Goal: Use online tool/utility: Utilize a website feature to perform a specific function

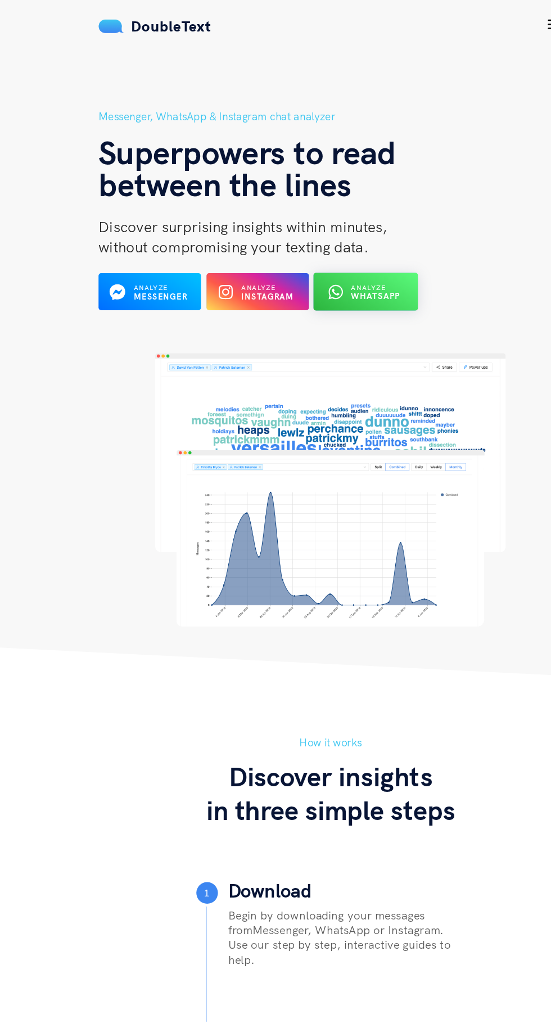
click at [305, 247] on b "WhatsApp" at bounding box center [312, 247] width 41 height 8
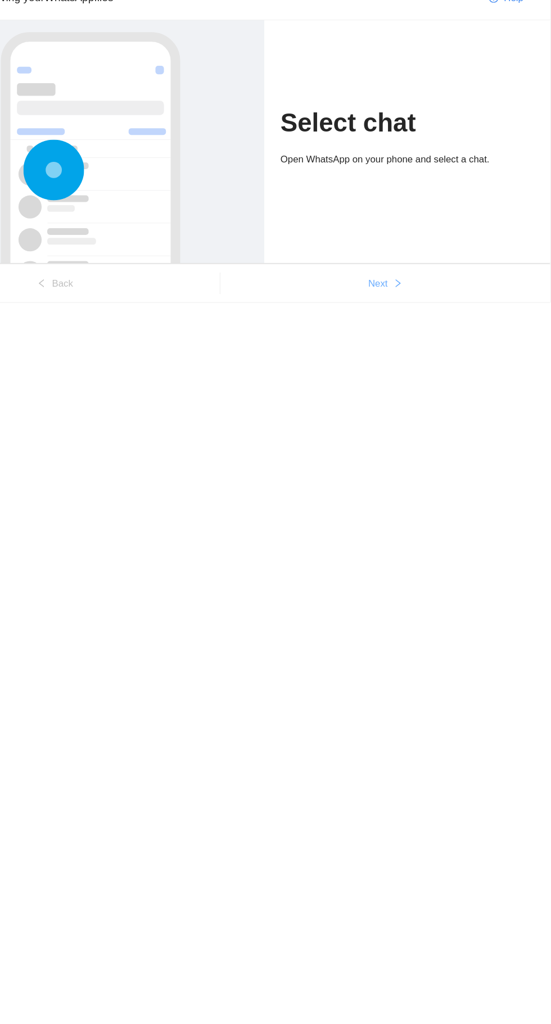
click at [404, 294] on span "Next" at bounding box center [406, 292] width 16 height 12
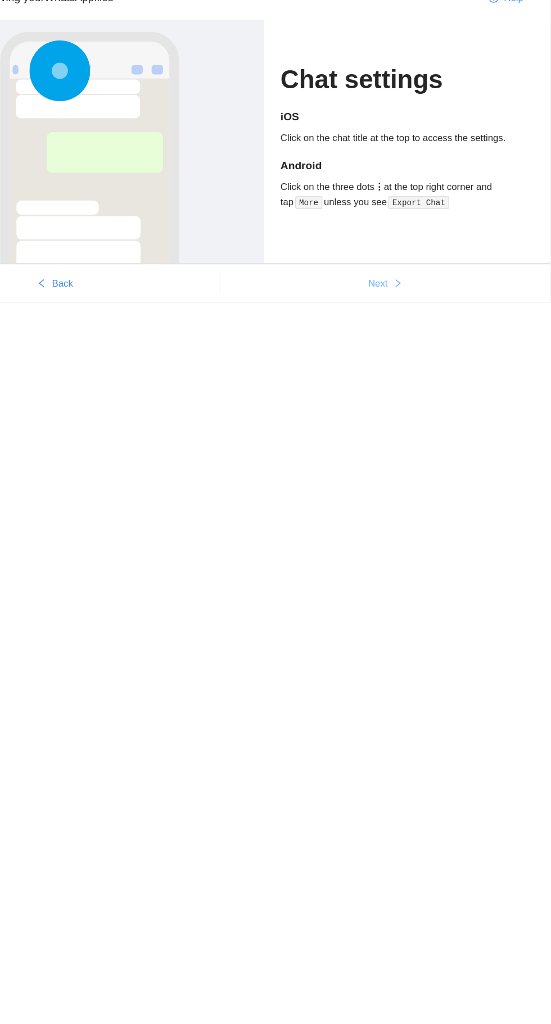
click at [402, 297] on span "Next" at bounding box center [406, 292] width 16 height 12
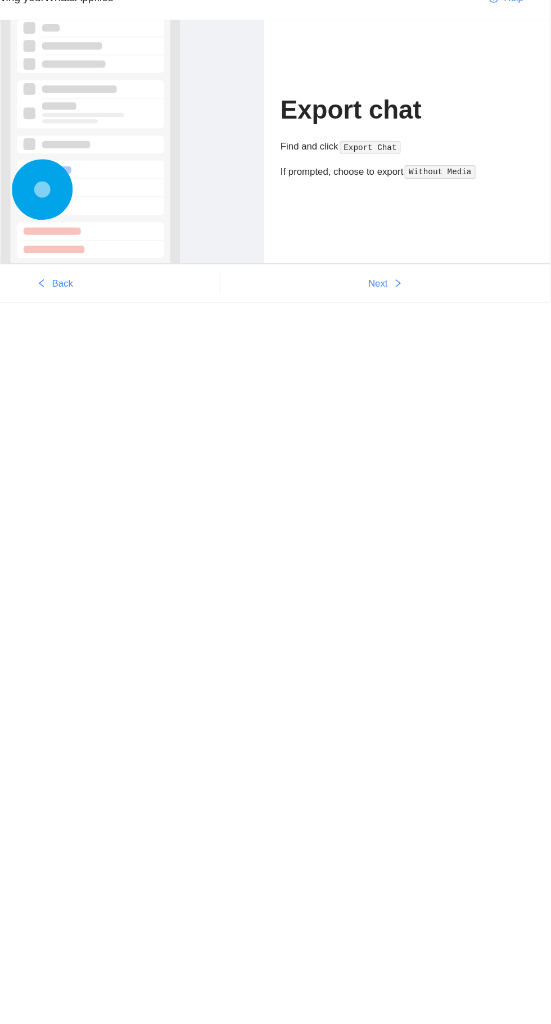
click at [383, 315] on div "Let's begin by retrieving your WhatsApp files Help Export chat Find and click E…" at bounding box center [275, 194] width 551 height 316
click at [406, 293] on span "Next" at bounding box center [406, 292] width 16 height 12
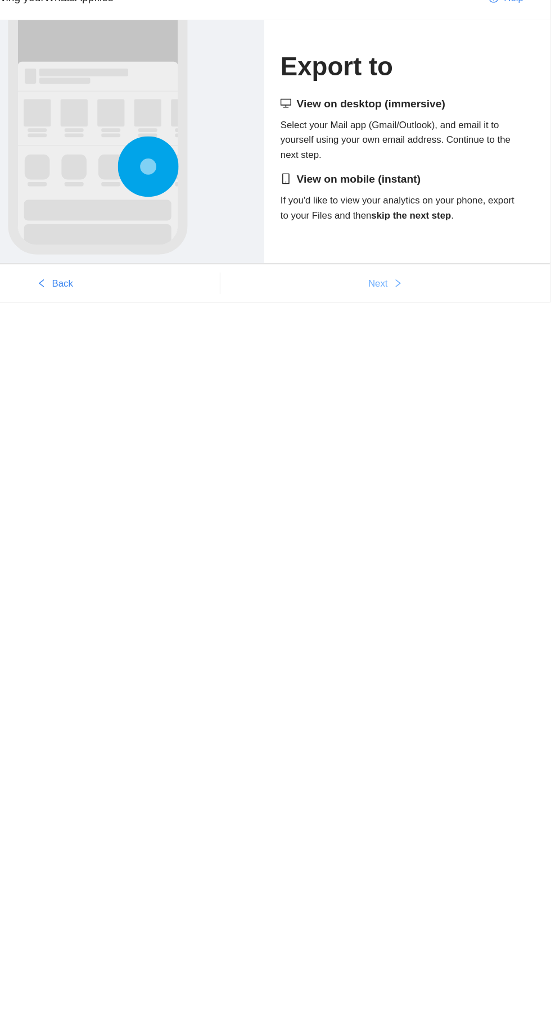
click at [403, 298] on span "Next" at bounding box center [406, 292] width 16 height 12
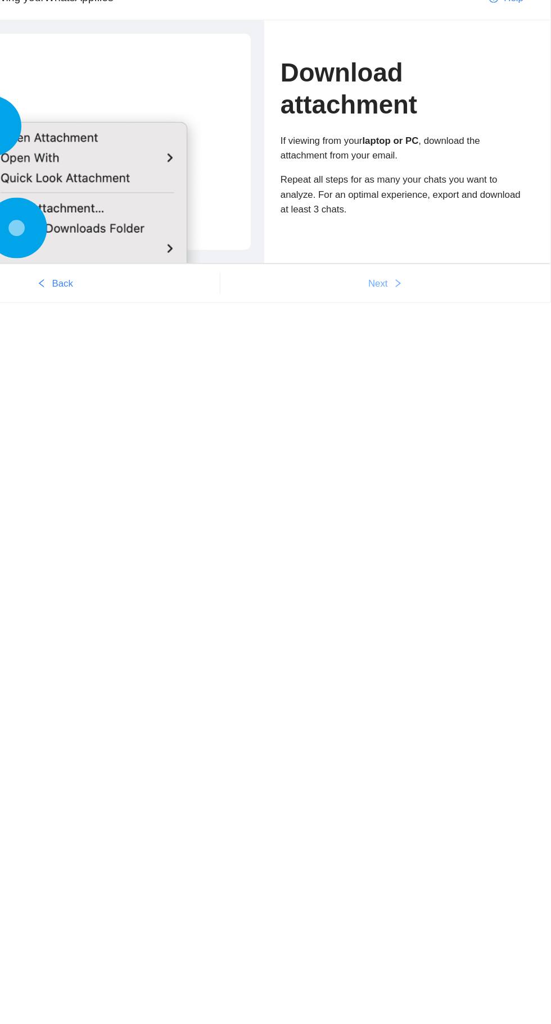
click at [406, 298] on span "Next" at bounding box center [406, 292] width 16 height 12
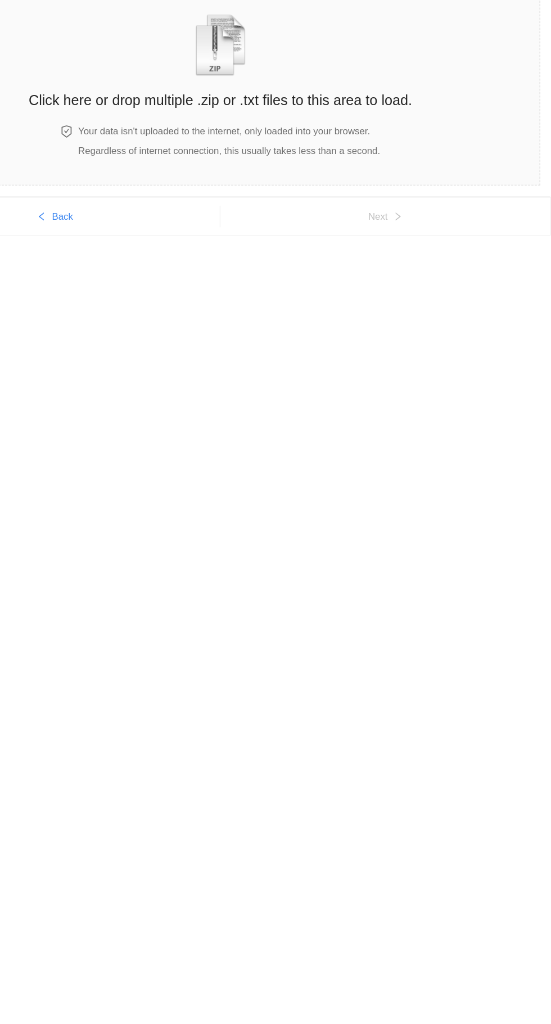
click at [405, 266] on div "Back Next" at bounding box center [275, 266] width 551 height 76
